Goal: Information Seeking & Learning: Learn about a topic

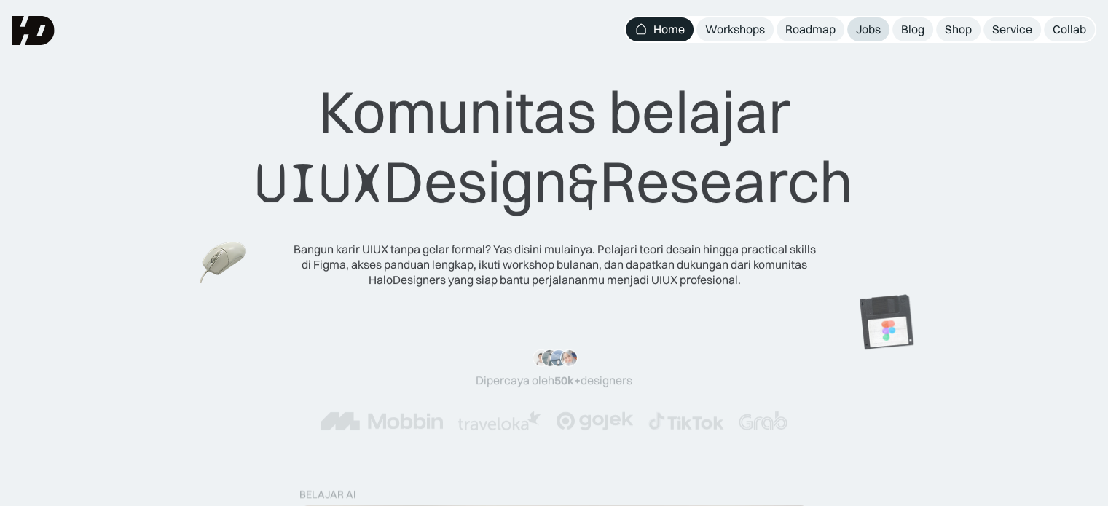
click at [874, 24] on div "Jobs" at bounding box center [868, 29] width 25 height 15
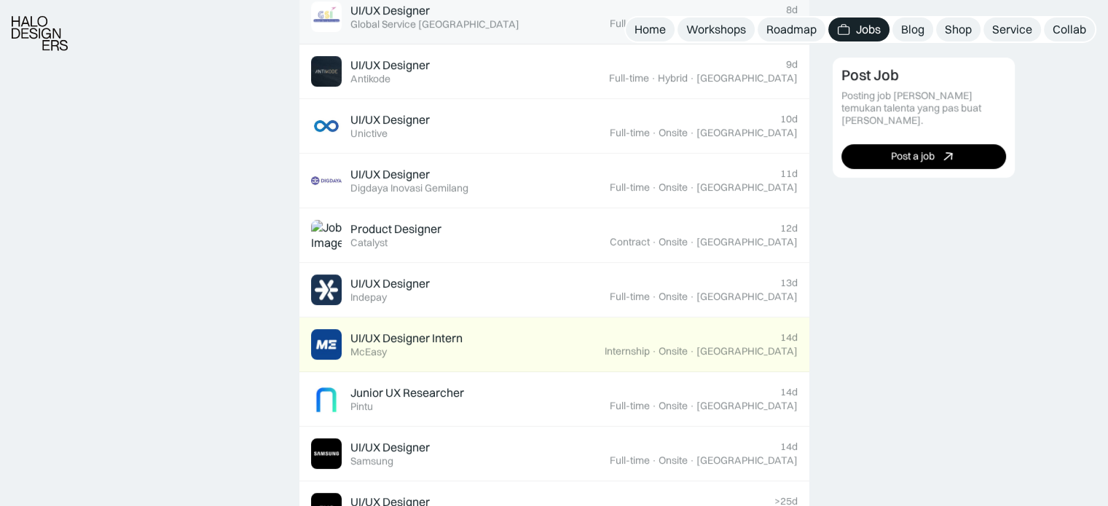
scroll to position [637, 0]
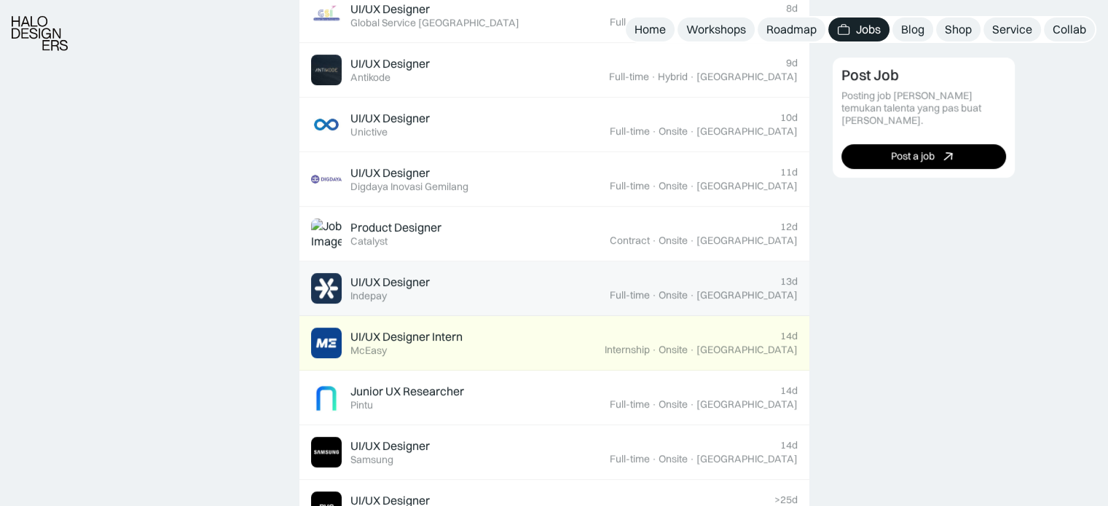
click at [606, 275] on div "UI/UX Designer Featured Indepay" at bounding box center [460, 288] width 299 height 31
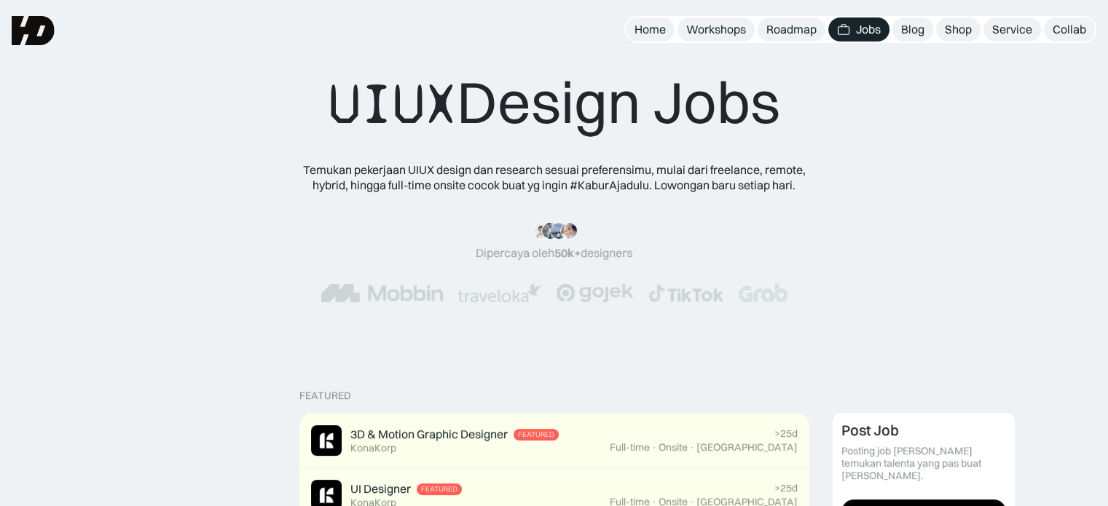
scroll to position [0, 0]
